Goal: Complete application form: Complete application form

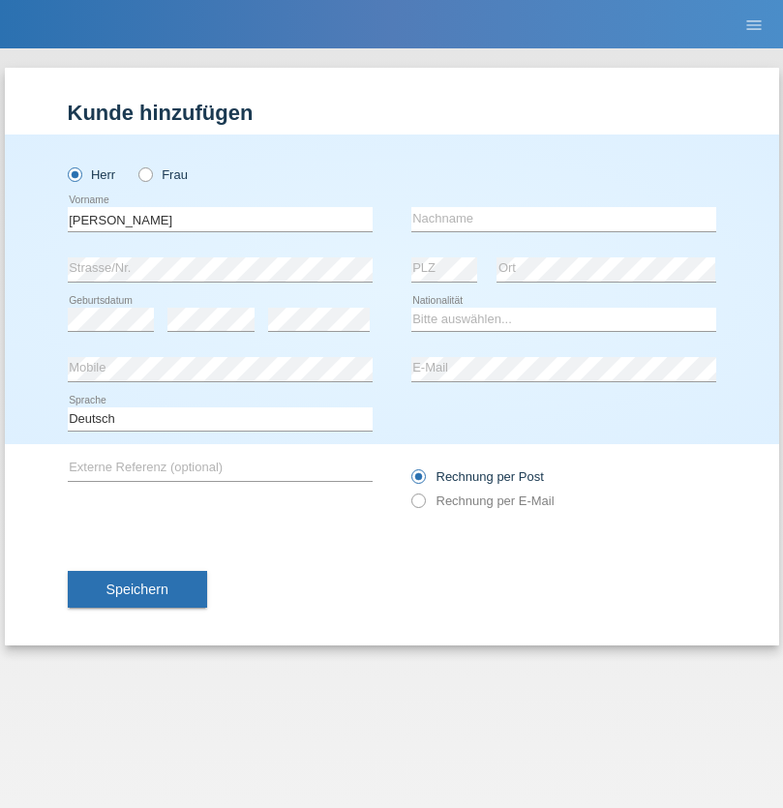
type input "[PERSON_NAME]"
click at [563, 219] on input "text" at bounding box center [563, 219] width 305 height 24
type input "Pozhari"
select select "XK"
select select "C"
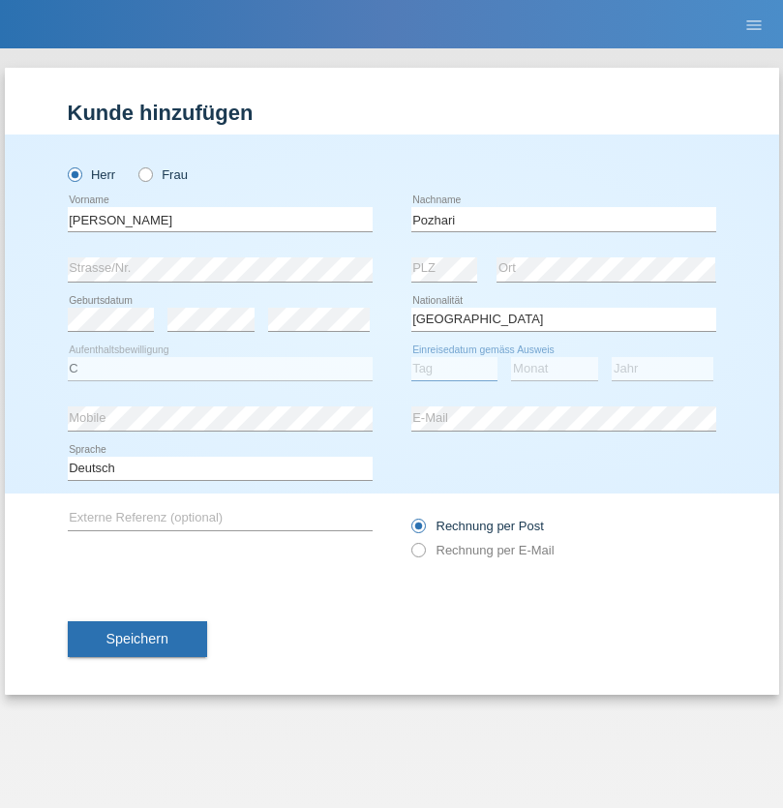
select select "02"
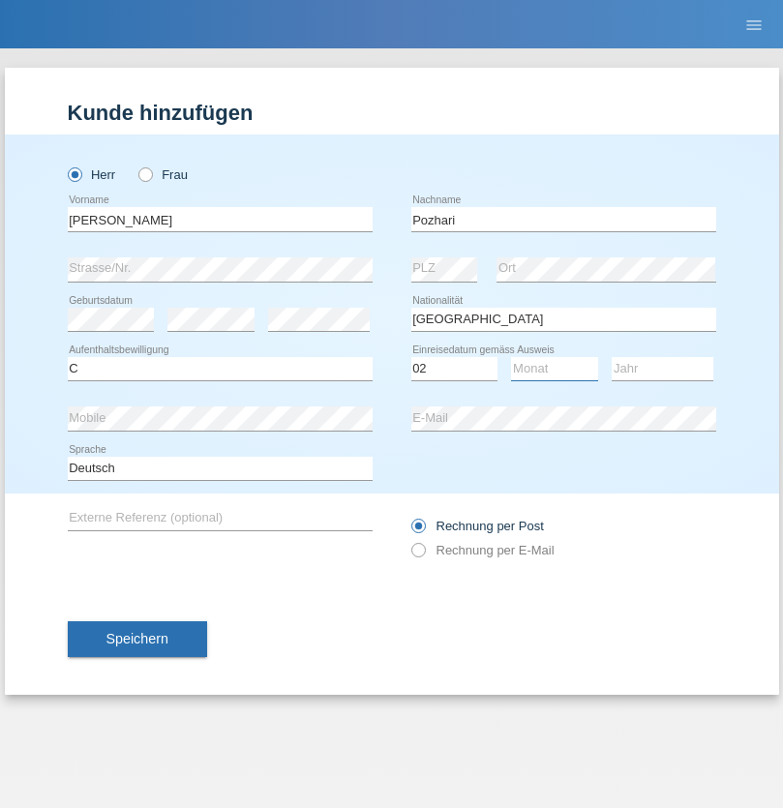
select select "08"
select select "2002"
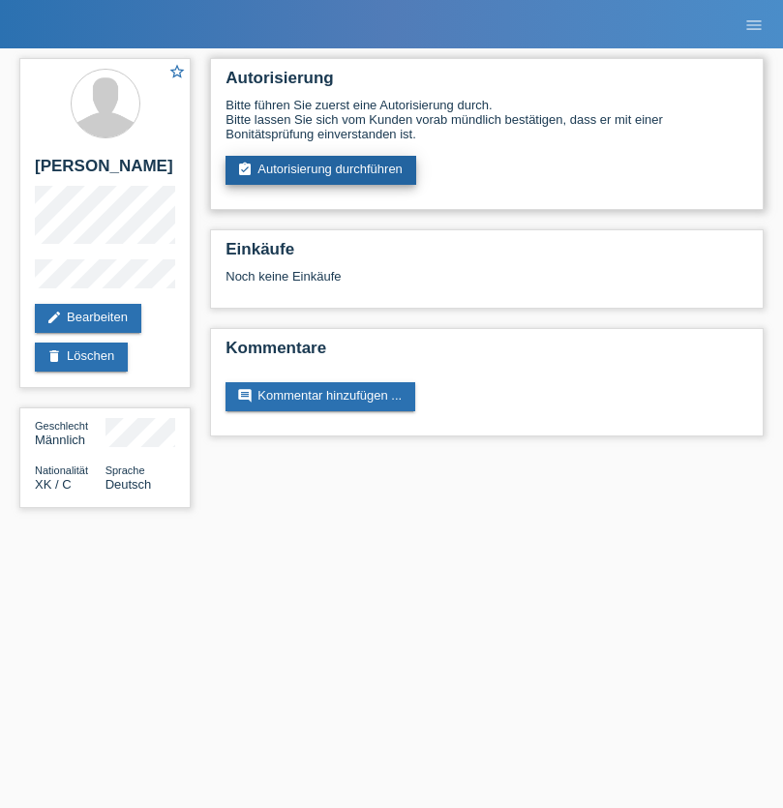
click at [321, 170] on link "assignment_turned_in Autorisierung durchführen" at bounding box center [321, 170] width 191 height 29
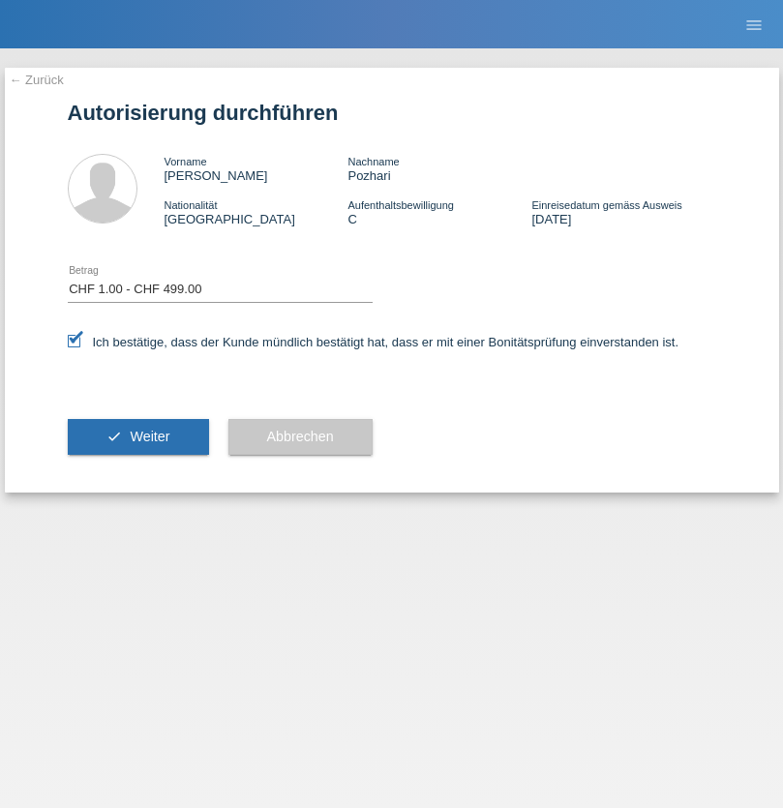
select select "1"
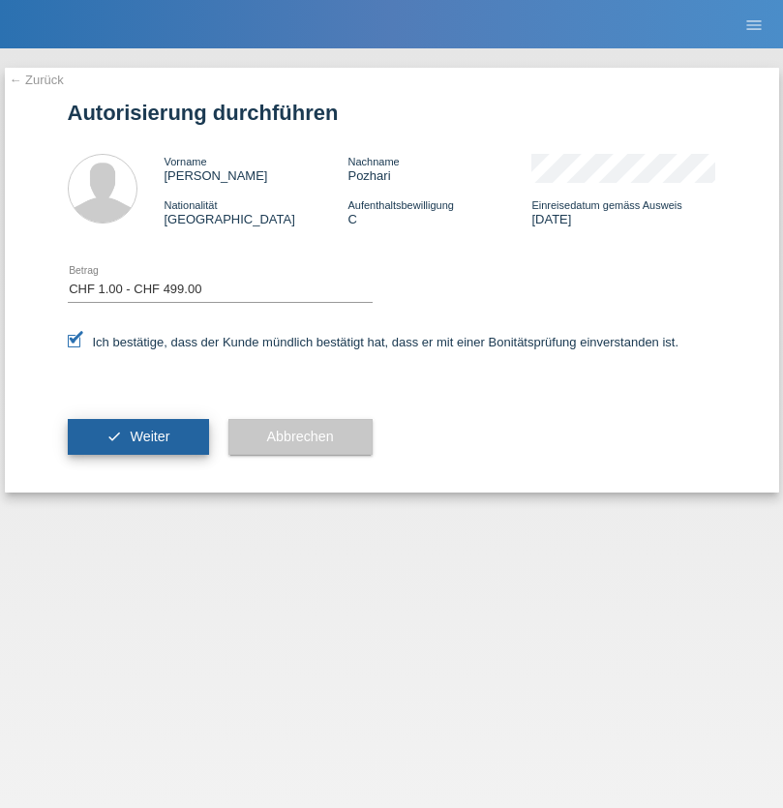
click at [137, 437] on span "Weiter" at bounding box center [150, 436] width 40 height 15
